Goal: Communication & Community: Answer question/provide support

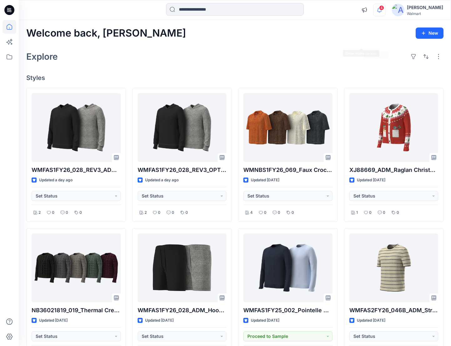
scroll to position [31, 0]
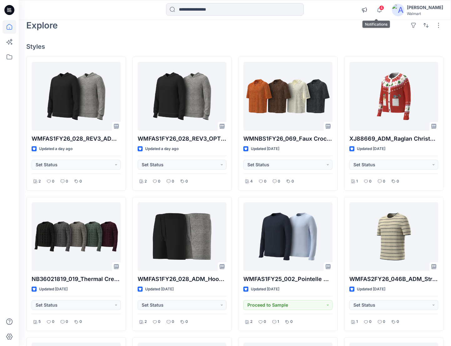
click at [379, 6] on span "4" at bounding box center [381, 7] width 5 height 5
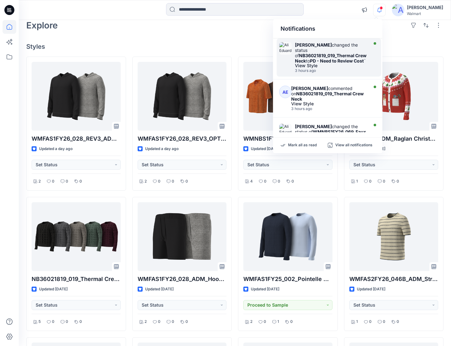
click at [326, 59] on div "Ali Eduardo changed the status of NB36021819_019_Thermal Crew Neck to PD - Need…" at bounding box center [331, 52] width 72 height 21
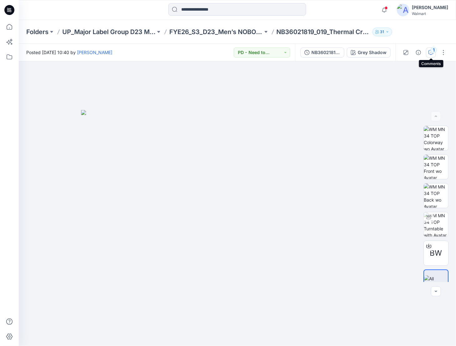
click at [430, 51] on icon "button" at bounding box center [430, 52] width 5 height 5
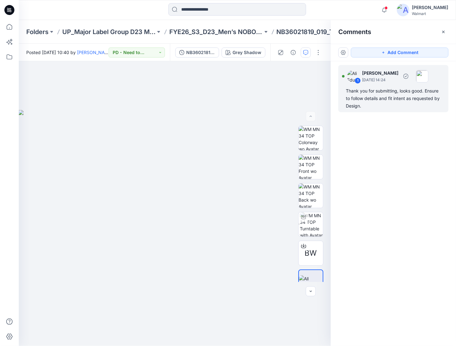
click at [365, 105] on div "Thank you for submitting, looks good. Ensure to follow details and fit intent a…" at bounding box center [393, 98] width 95 height 23
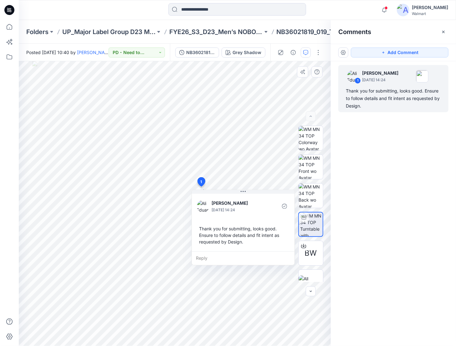
click at [220, 257] on div "Reply" at bounding box center [243, 258] width 103 height 14
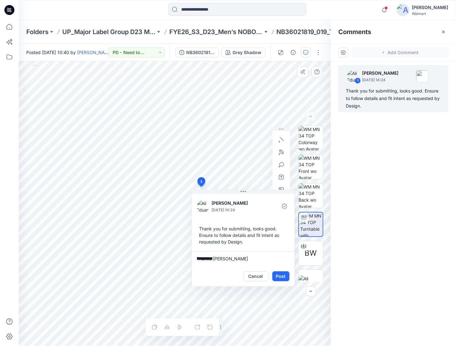
type textarea "**********"
click at [282, 276] on button "Post" at bounding box center [280, 277] width 17 height 10
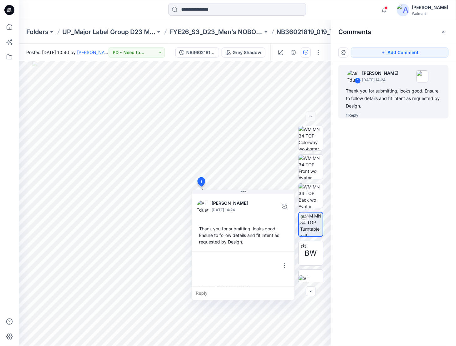
scroll to position [11, 0]
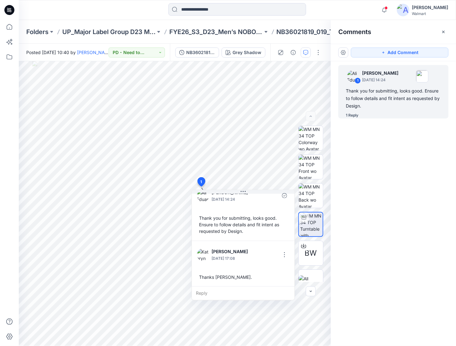
click at [418, 191] on div "1 Ali Eduardo August 26, 2025 14:24 Thank you for submitting, looks good. Ensur…" at bounding box center [393, 192] width 125 height 262
click at [380, 10] on icon "button" at bounding box center [384, 10] width 12 height 13
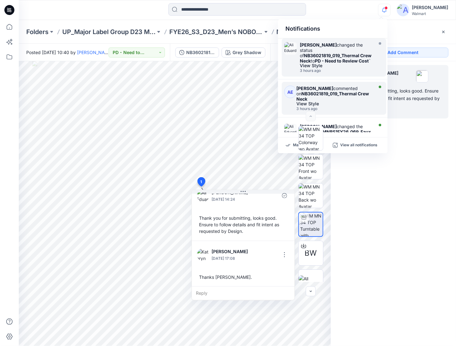
scroll to position [31, 0]
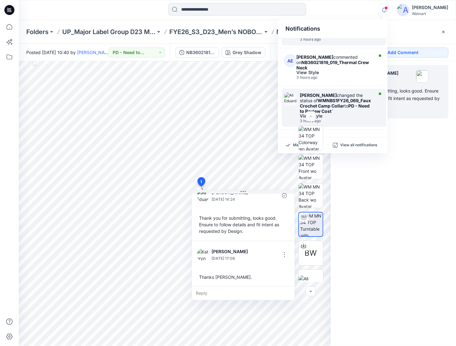
click at [350, 114] on div "View Style" at bounding box center [336, 116] width 72 height 4
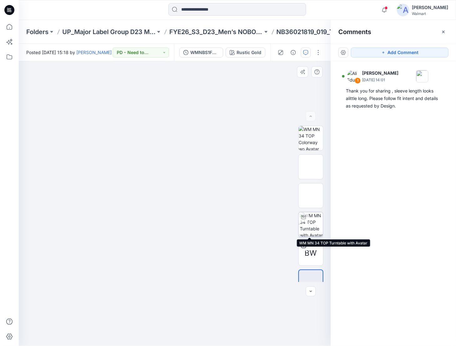
click at [305, 223] on img at bounding box center [311, 224] width 23 height 24
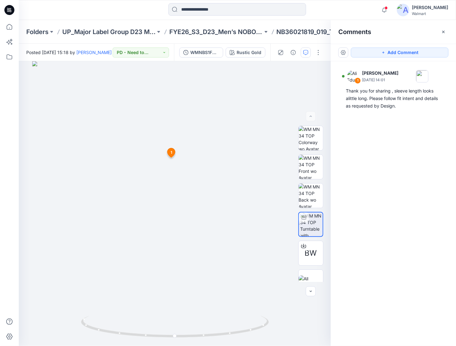
click at [11, 8] on icon at bounding box center [9, 10] width 10 height 20
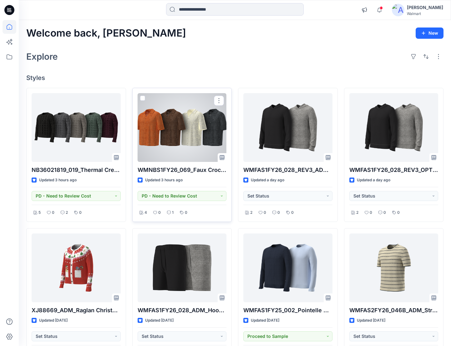
click at [143, 108] on div at bounding box center [182, 127] width 89 height 69
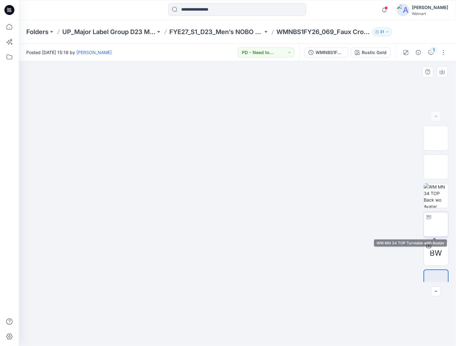
click at [436, 225] on img at bounding box center [436, 225] width 0 height 0
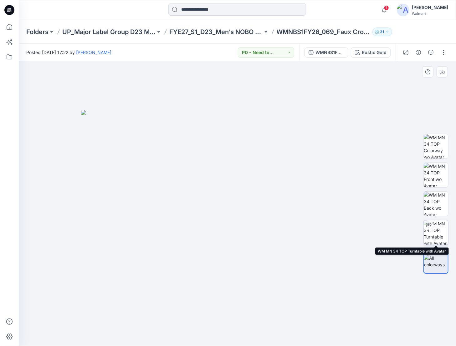
click at [432, 229] on div at bounding box center [429, 226] width 10 height 10
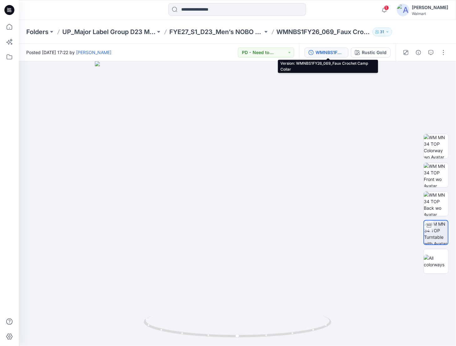
click at [328, 53] on div "WMNBS1FY26_069_Faux Crochet Camp Collar" at bounding box center [329, 52] width 29 height 7
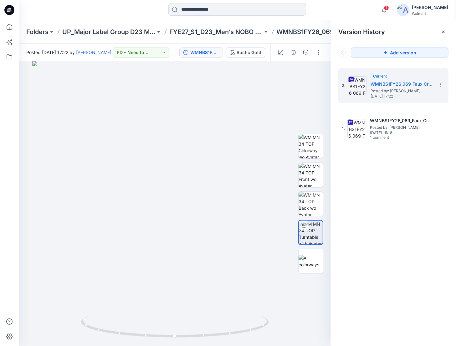
click at [403, 13] on img at bounding box center [403, 10] width 13 height 13
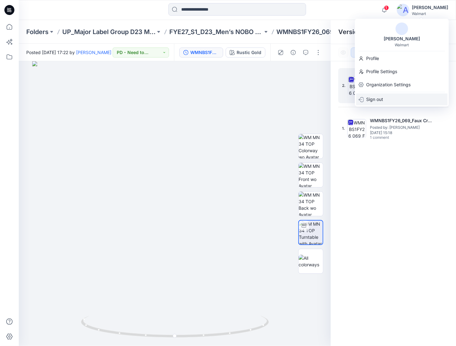
click at [383, 98] on div "Sign out" at bounding box center [401, 100] width 91 height 12
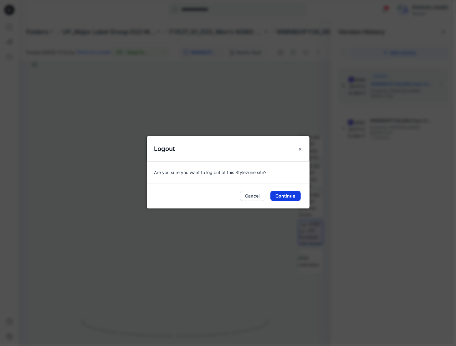
click at [289, 196] on button "Continue" at bounding box center [285, 196] width 30 height 10
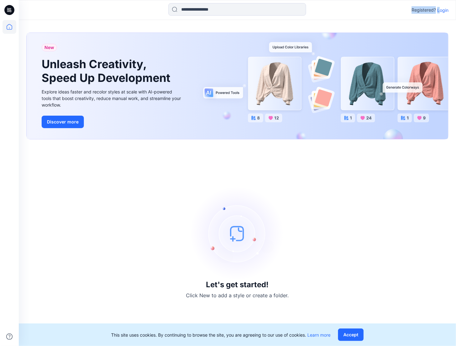
click at [441, 14] on div "Registered? Login" at bounding box center [237, 10] width 437 height 14
click at [441, 9] on p "Login" at bounding box center [442, 10] width 11 height 7
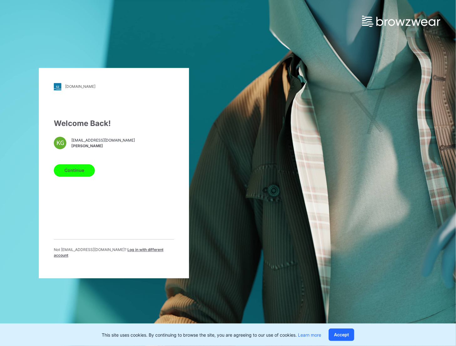
click at [144, 251] on span "Log in with different account" at bounding box center [108, 252] width 109 height 10
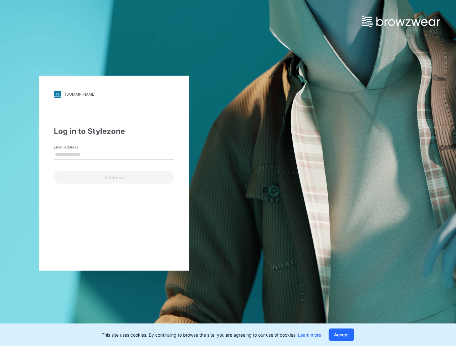
click at [107, 152] on input "Email Address" at bounding box center [114, 154] width 120 height 9
type input "**********"
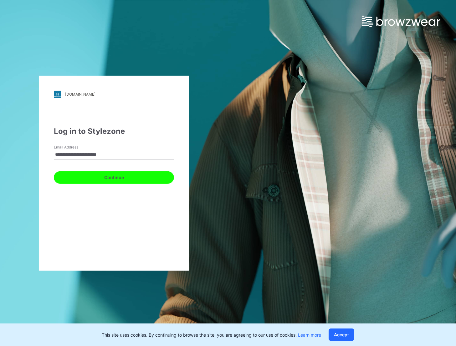
click at [111, 177] on button "Continue" at bounding box center [114, 177] width 120 height 13
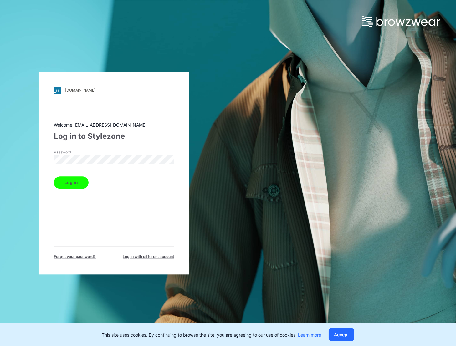
click at [54, 176] on button "Log in" at bounding box center [71, 182] width 35 height 13
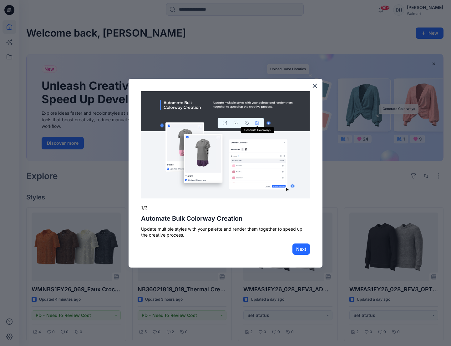
click at [315, 85] on button "×" at bounding box center [315, 86] width 6 height 10
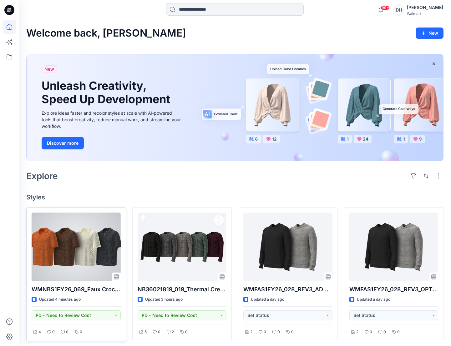
click at [73, 234] on div at bounding box center [76, 247] width 89 height 69
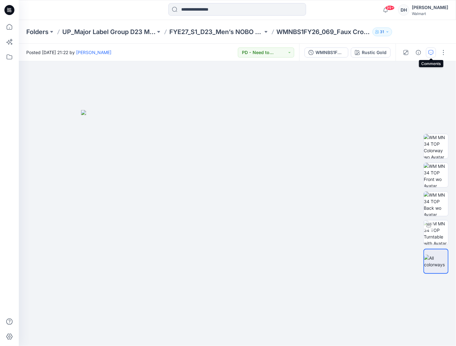
click at [430, 53] on icon "button" at bounding box center [430, 52] width 5 height 5
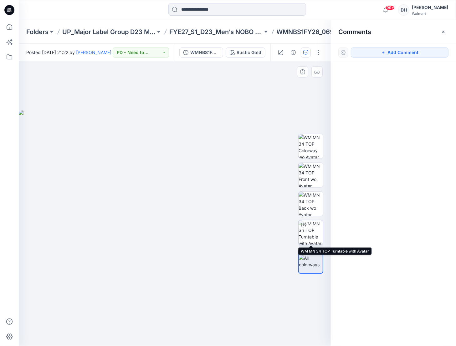
click at [313, 234] on img at bounding box center [310, 233] width 24 height 24
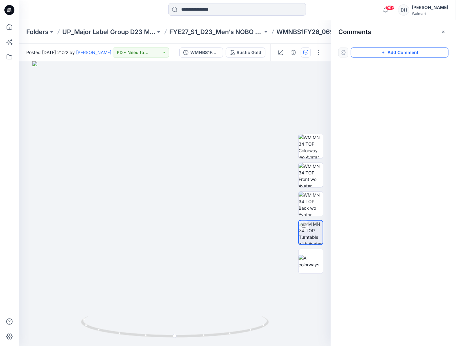
click at [404, 50] on button "Add Comment" at bounding box center [400, 53] width 98 height 10
click at [128, 154] on div "1" at bounding box center [175, 203] width 312 height 285
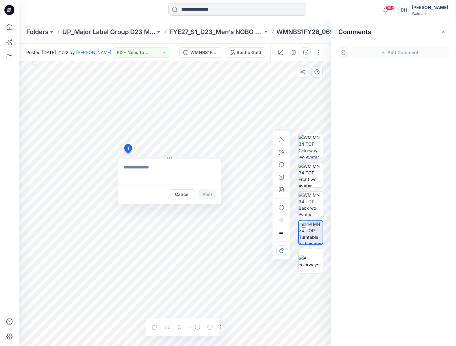
click at [129, 170] on textarea at bounding box center [169, 171] width 103 height 25
drag, startPoint x: 166, startPoint y: 221, endPoint x: 168, endPoint y: 204, distance: 16.9
click at [166, 221] on p "alejandrina.eduardo@walmart.com" at bounding box center [164, 220] width 47 height 6
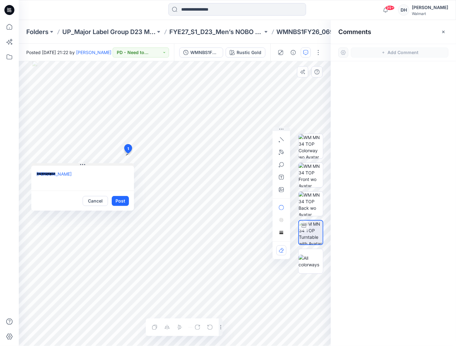
drag, startPoint x: 168, startPoint y: 159, endPoint x: 86, endPoint y: 164, distance: 82.7
click at [85, 164] on icon at bounding box center [82, 164] width 5 height 5
click at [81, 181] on textarea "**********" at bounding box center [87, 176] width 103 height 25
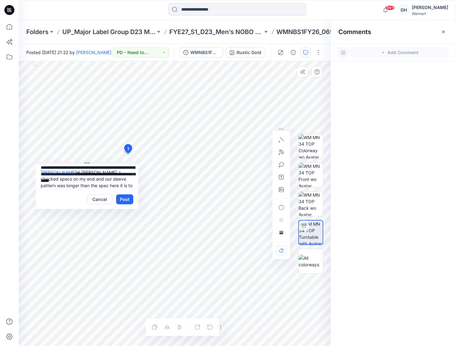
scroll to position [6, 0]
drag, startPoint x: 125, startPoint y: 200, endPoint x: 119, endPoint y: 177, distance: 23.4
click at [119, 177] on div "**********" at bounding box center [87, 186] width 103 height 45
drag, startPoint x: 78, startPoint y: 167, endPoint x: 104, endPoint y: 178, distance: 27.8
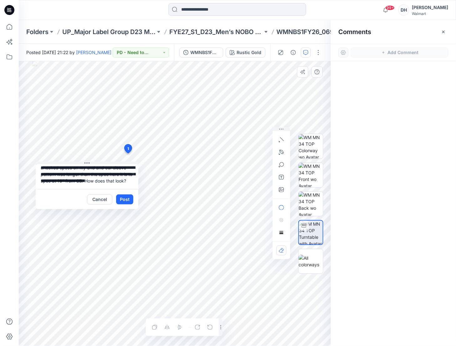
click at [106, 185] on textarea "**********" at bounding box center [87, 176] width 103 height 25
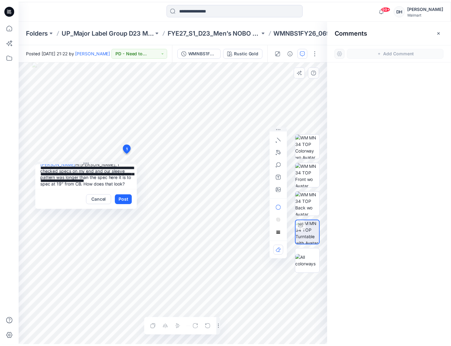
scroll to position [0, 0]
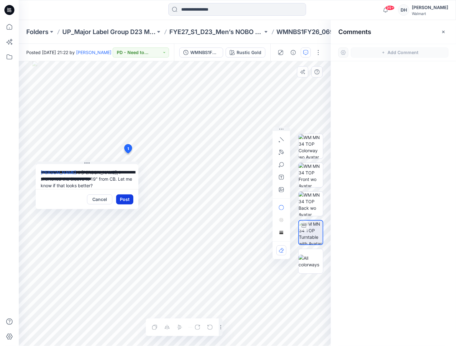
type textarea "**********"
click at [130, 204] on button "Post" at bounding box center [124, 200] width 17 height 10
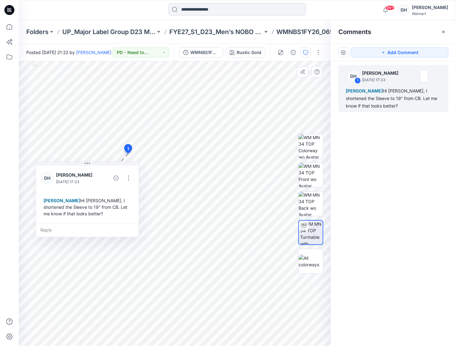
click at [9, 8] on icon at bounding box center [9, 10] width 10 height 10
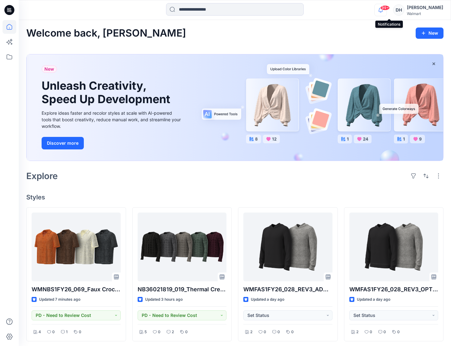
click at [387, 13] on icon "button" at bounding box center [381, 10] width 12 height 13
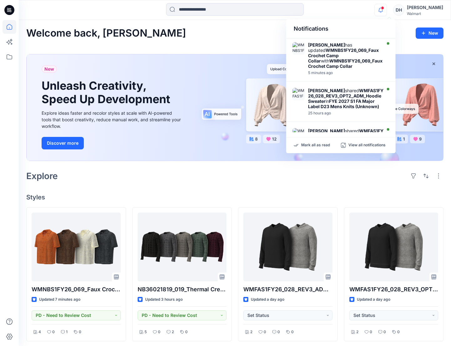
click at [326, 12] on div at bounding box center [235, 10] width 216 height 14
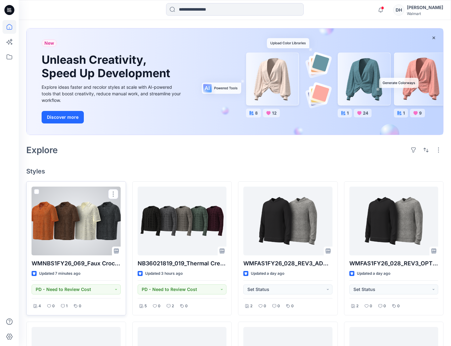
scroll to position [63, 0]
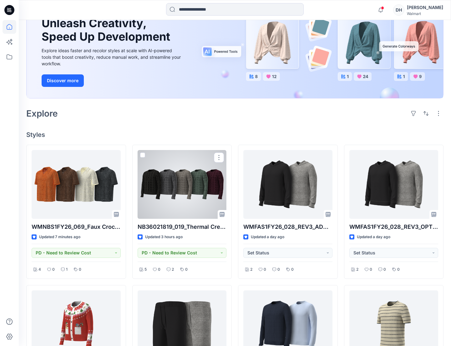
drag, startPoint x: 179, startPoint y: 201, endPoint x: 237, endPoint y: 195, distance: 58.5
click at [180, 201] on div at bounding box center [182, 184] width 89 height 69
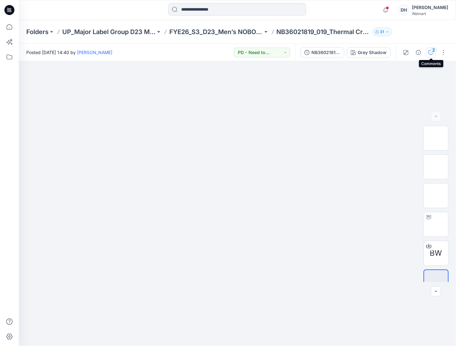
click at [430, 53] on icon "button" at bounding box center [430, 52] width 5 height 5
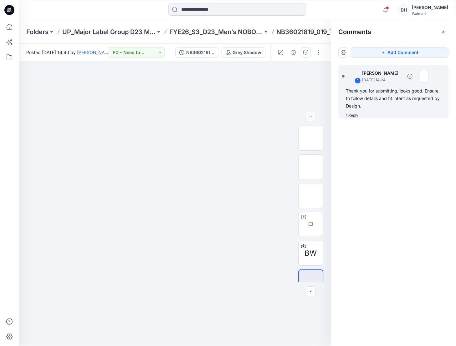
click at [417, 104] on div "Thank you for submitting, looks good. Ensure to follow details and fit intent a…" at bounding box center [393, 98] width 95 height 23
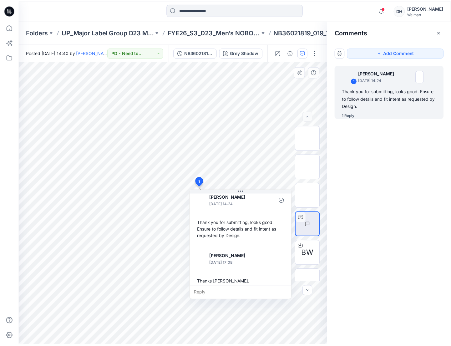
scroll to position [11, 0]
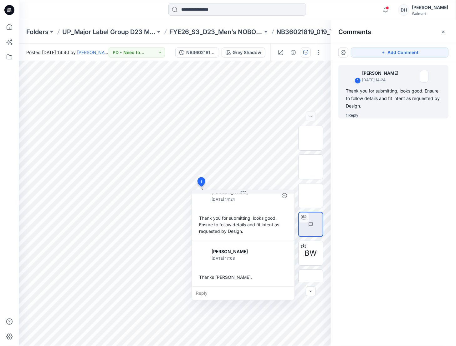
click at [14, 9] on icon at bounding box center [9, 10] width 10 height 10
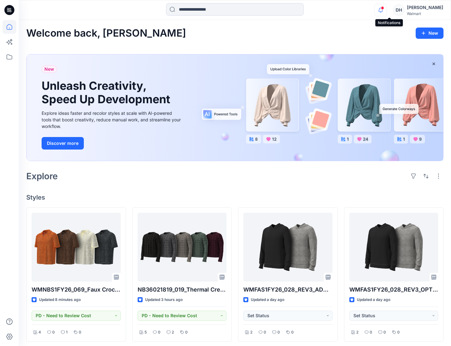
click at [387, 9] on icon "button" at bounding box center [381, 10] width 12 height 13
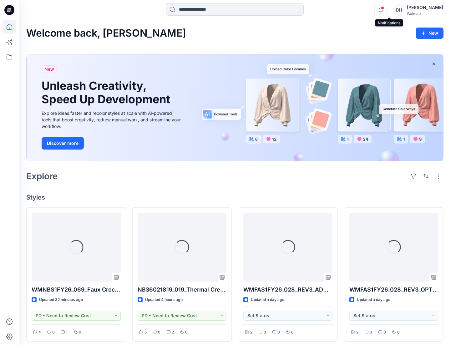
click at [387, 11] on icon "button" at bounding box center [381, 10] width 12 height 13
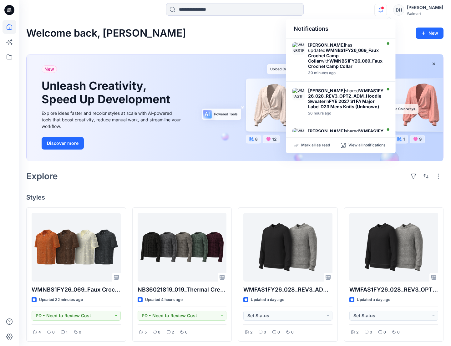
click at [352, 17] on div "Notifications [PERSON_NAME] has updated WMNBS1FY26_069_Faux Crochet Camp Collar…" at bounding box center [235, 10] width 432 height 14
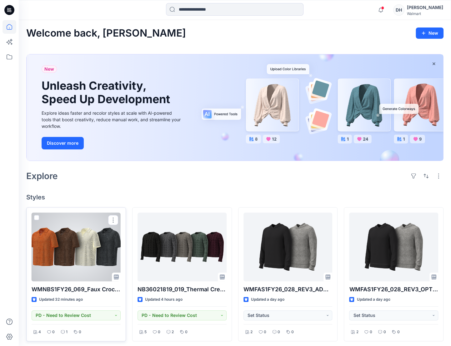
click at [81, 268] on div at bounding box center [76, 247] width 89 height 69
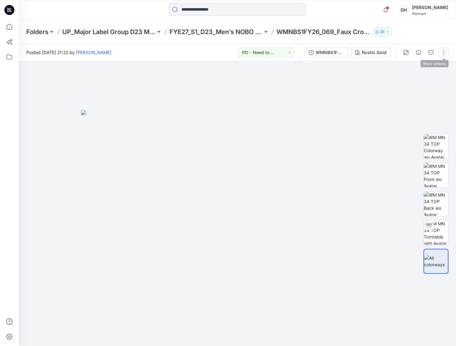
click at [445, 50] on button "button" at bounding box center [444, 53] width 10 height 10
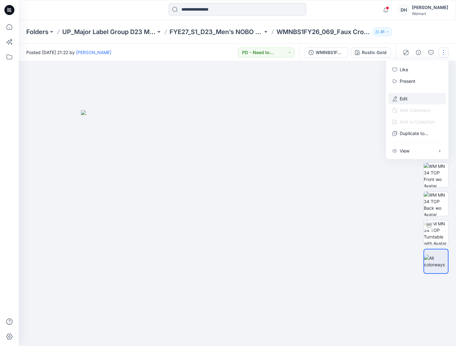
click at [409, 99] on button "Edit" at bounding box center [417, 99] width 58 height 12
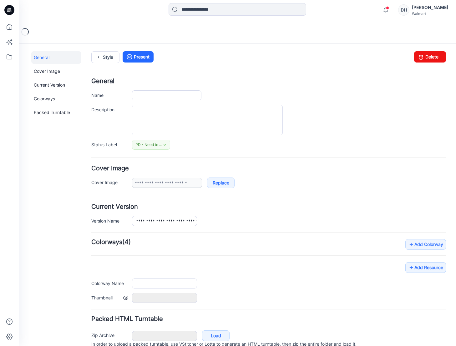
type input "**********"
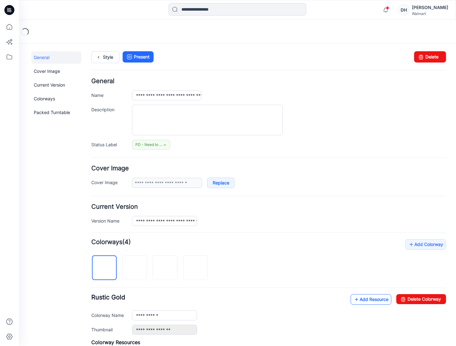
click at [366, 297] on link "Add Resource" at bounding box center [371, 299] width 41 height 11
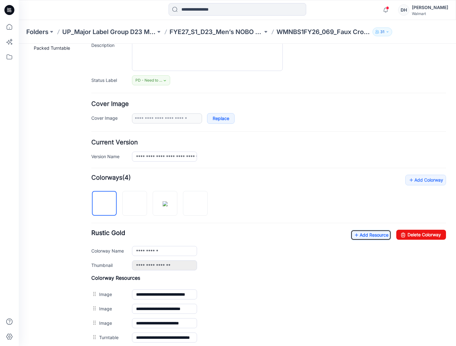
scroll to position [94, 0]
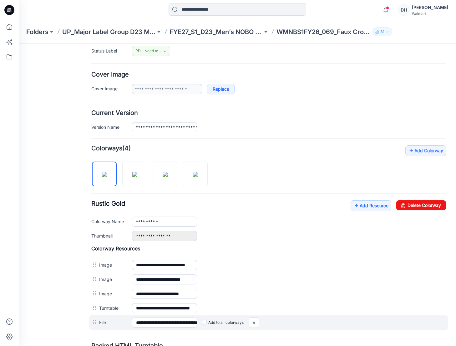
click at [19, 44] on label "Add to all colorways" at bounding box center [19, 44] width 0 height 0
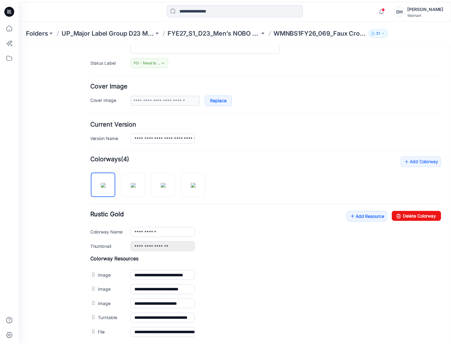
scroll to position [0, 0]
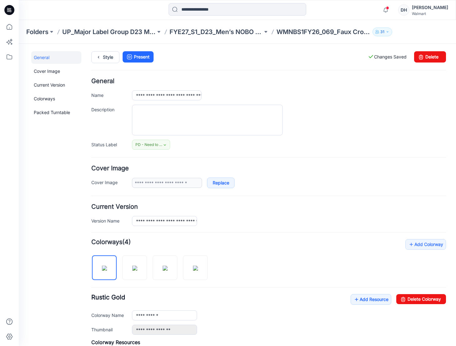
click at [9, 9] on icon at bounding box center [9, 10] width 10 height 10
